Goal: Task Accomplishment & Management: Manage account settings

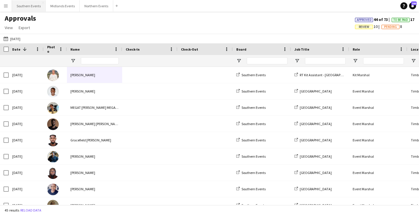
click at [30, 2] on button "Southern Events Close" at bounding box center [29, 5] width 34 height 11
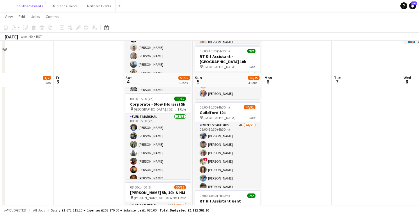
scroll to position [178, 0]
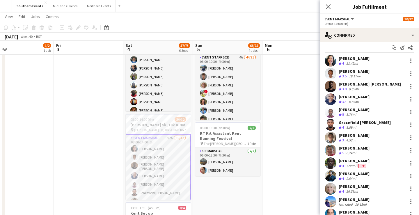
scroll to position [0, 0]
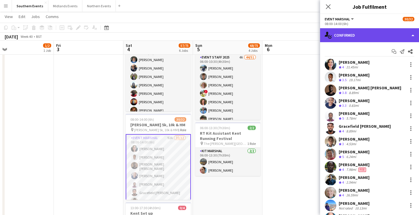
click at [372, 36] on div "single-neutral-actions-check-2 Confirmed" at bounding box center [369, 35] width 99 height 14
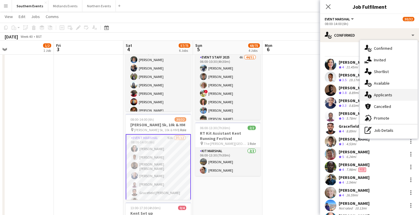
click at [387, 94] on span "Applicants" at bounding box center [383, 94] width 18 height 5
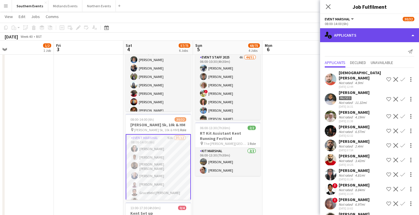
click at [364, 33] on div "single-neutral-actions-information Applicants" at bounding box center [369, 35] width 99 height 14
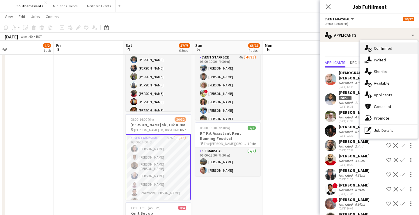
click at [379, 50] on span "Confirmed" at bounding box center [383, 48] width 18 height 5
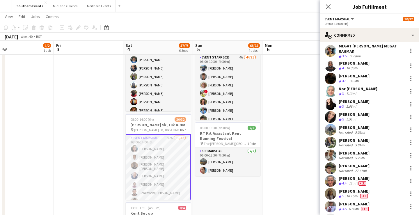
scroll to position [238, 0]
click at [328, 7] on icon at bounding box center [328, 7] width 6 height 6
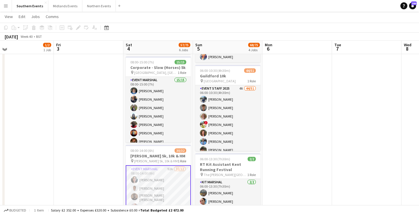
scroll to position [148, 0]
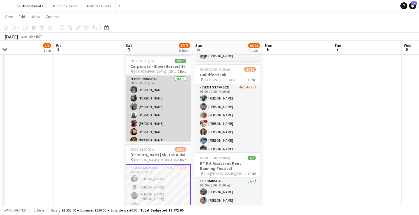
click at [141, 95] on app-card-role "Event Marshal 15/15 08:00-15:00 (7h) [PERSON_NAME] [PERSON_NAME] Renphrey Dhanu…" at bounding box center [158, 145] width 65 height 138
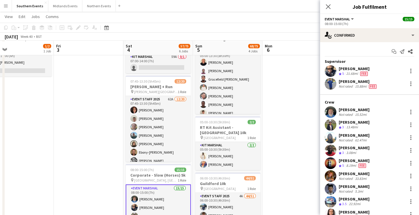
scroll to position [35, 0]
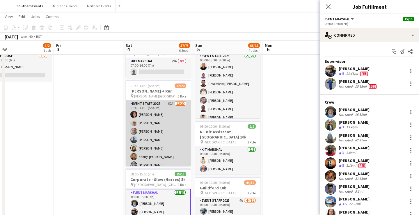
click at [165, 152] on app-card-role "Event Staff 2025 62A [DATE] 07:45-13:30 (5h45m) [PERSON_NAME] [PERSON_NAME] [PE…" at bounding box center [158, 190] width 65 height 180
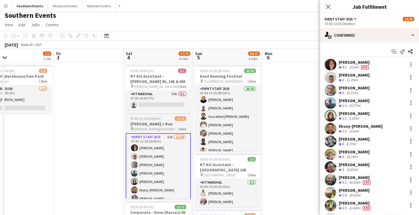
scroll to position [0, 0]
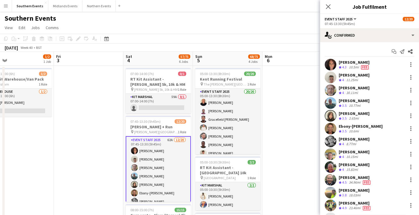
click at [6, 3] on button "Menu" at bounding box center [6, 6] width 12 height 12
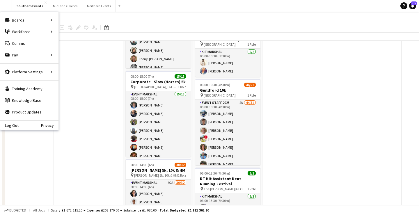
scroll to position [180, 0]
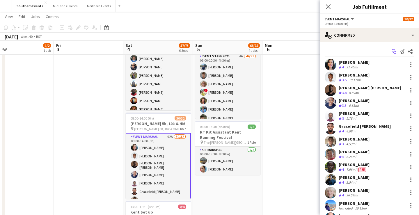
click at [393, 50] on icon "Start chat" at bounding box center [394, 51] width 5 height 5
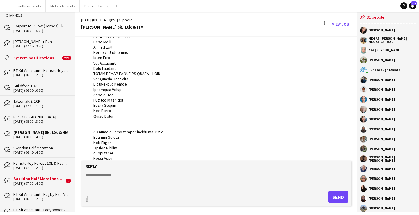
scroll to position [31, 0]
click at [31, 9] on button "Southern Events Close" at bounding box center [29, 5] width 34 height 11
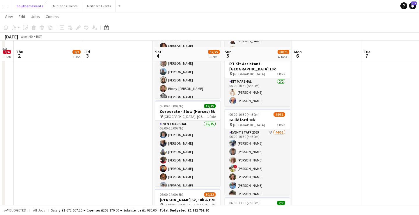
scroll to position [103, 0]
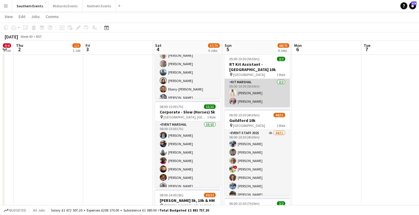
click at [258, 89] on app-card-role "Kit Marshal [DATE] 05:00-10:30 (5h30m) [PERSON_NAME] [PERSON_NAME]" at bounding box center [257, 93] width 65 height 28
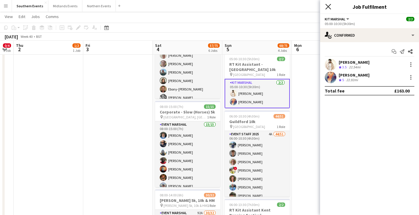
click at [329, 6] on icon at bounding box center [328, 7] width 6 height 6
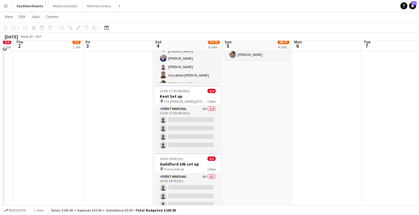
scroll to position [313, 0]
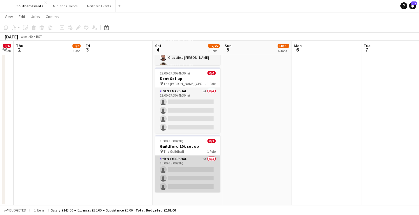
click at [194, 180] on app-card-role "Event Marshal 6A 0/3 16:00-18:00 (2h) single-neutral-actions single-neutral-act…" at bounding box center [187, 174] width 65 height 37
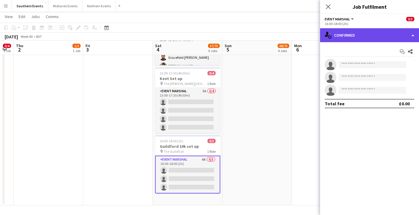
click at [371, 35] on div "single-neutral-actions-check-2 Confirmed" at bounding box center [369, 35] width 99 height 14
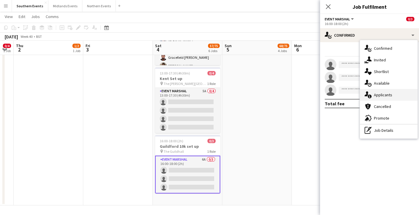
click at [383, 95] on span "Applicants" at bounding box center [383, 94] width 18 height 5
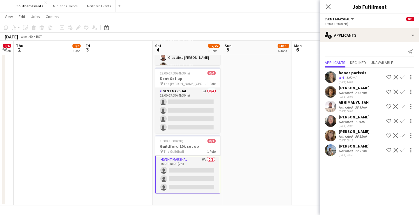
click at [373, 115] on div "[PERSON_NAME] Not rated 1.34mi [DATE] 09:04 Shortlist crew Decline Confirm" at bounding box center [369, 120] width 99 height 13
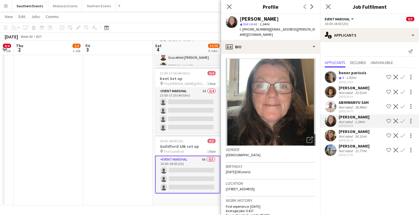
click at [370, 134] on div "[PERSON_NAME] Not rated 56.31mi [DATE] 08:19 Shortlist crew Decline Confirm" at bounding box center [369, 135] width 99 height 13
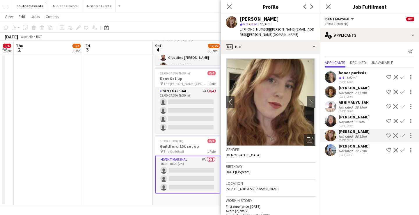
click at [370, 151] on div "[PERSON_NAME] Not rated 22.77mi [DATE] 23:58 Shortlist crew Decline Confirm" at bounding box center [369, 150] width 99 height 13
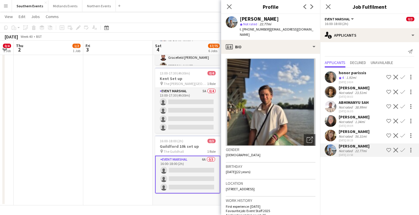
click at [366, 76] on div "honor parissis Crew rating 4 1.92mi [DATE] 14:04 Shortlist crew Decline Confirm" at bounding box center [369, 77] width 99 height 14
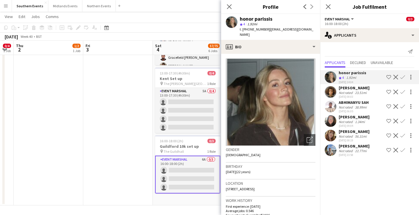
click at [193, 18] on app-page-menu "View Day view expanded Day view collapsed Month view Date picker Jump to [DATE]…" at bounding box center [209, 17] width 419 height 11
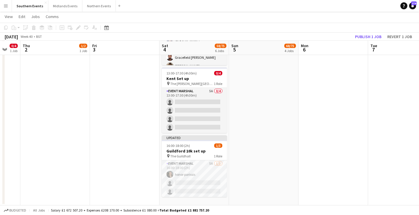
scroll to position [0, 0]
